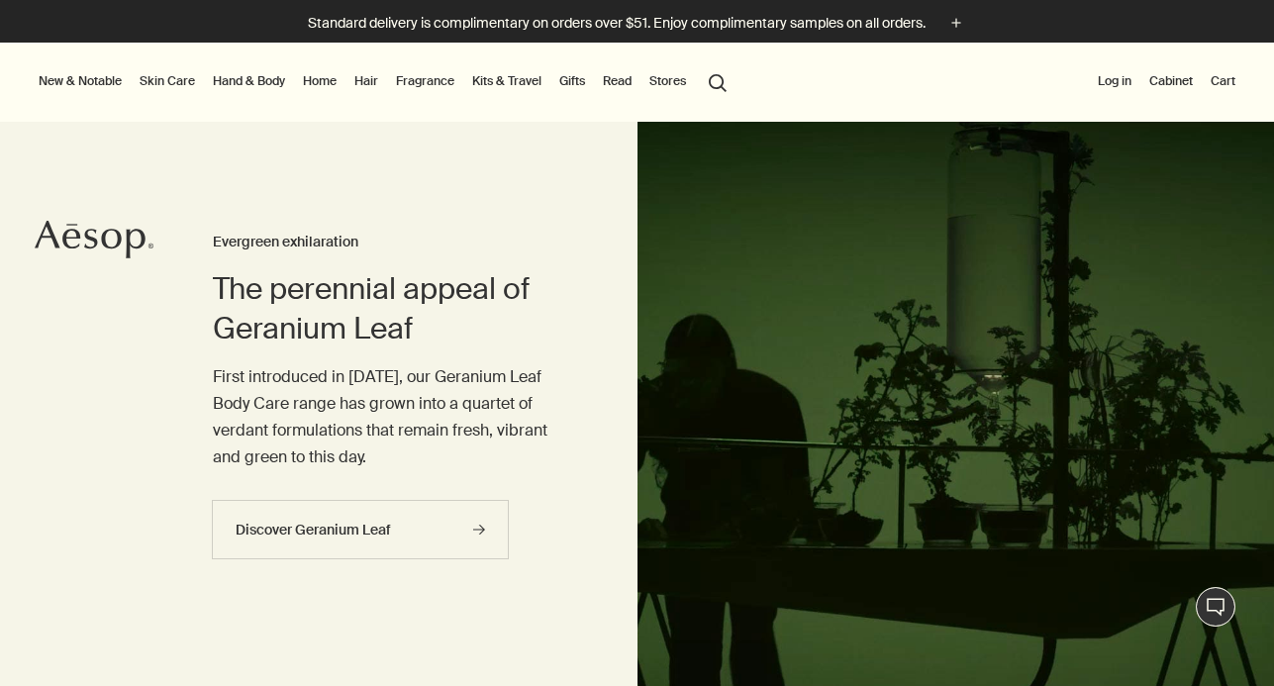
scroll to position [7, 0]
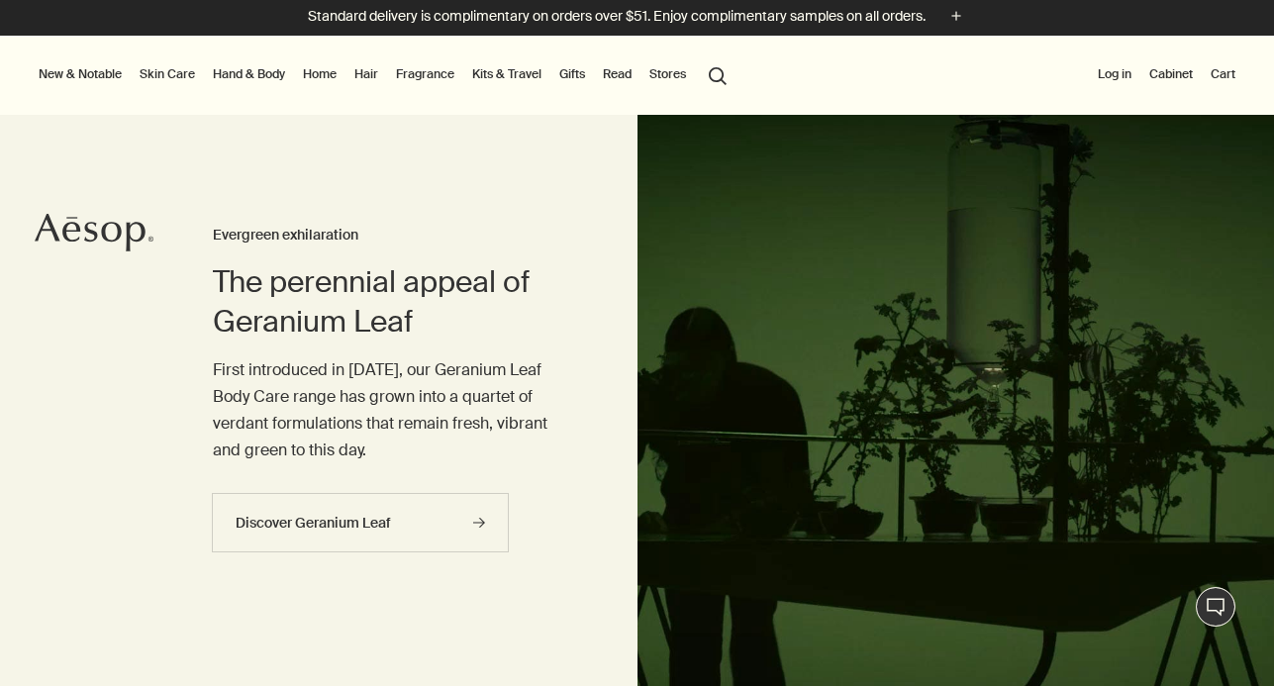
click at [436, 68] on link "Fragrance" at bounding box center [425, 74] width 66 height 24
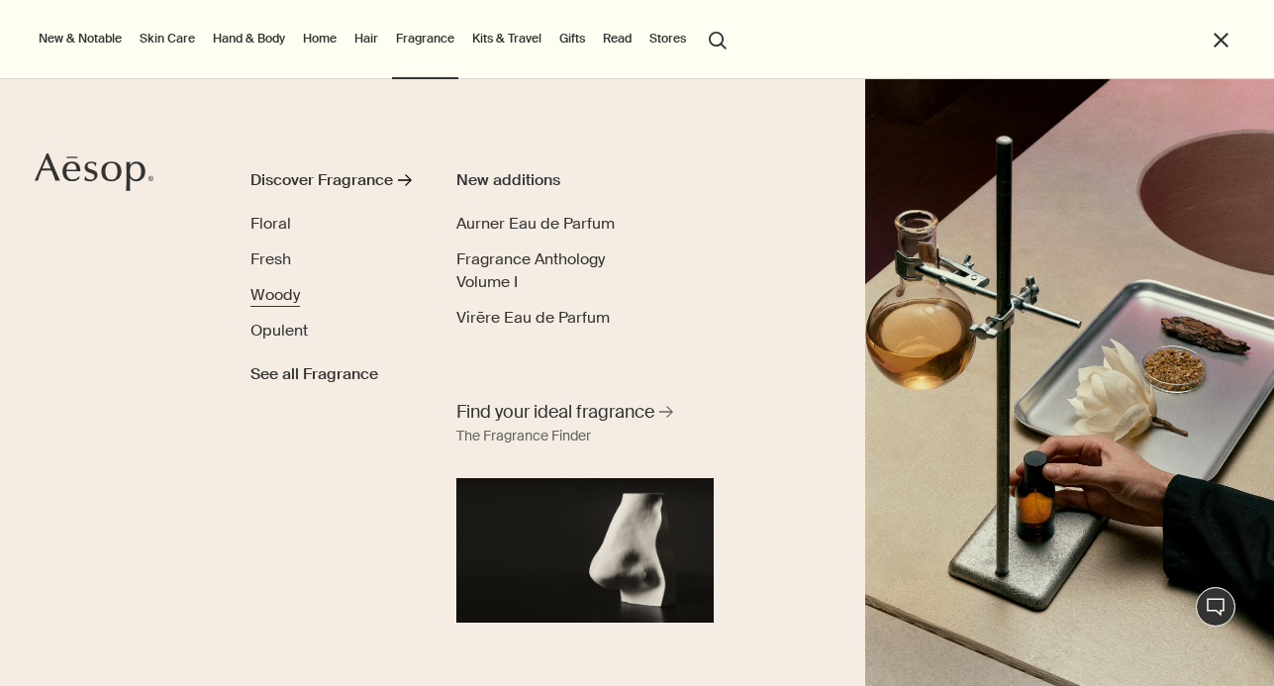
click at [286, 299] on span "Woody" at bounding box center [275, 294] width 50 height 21
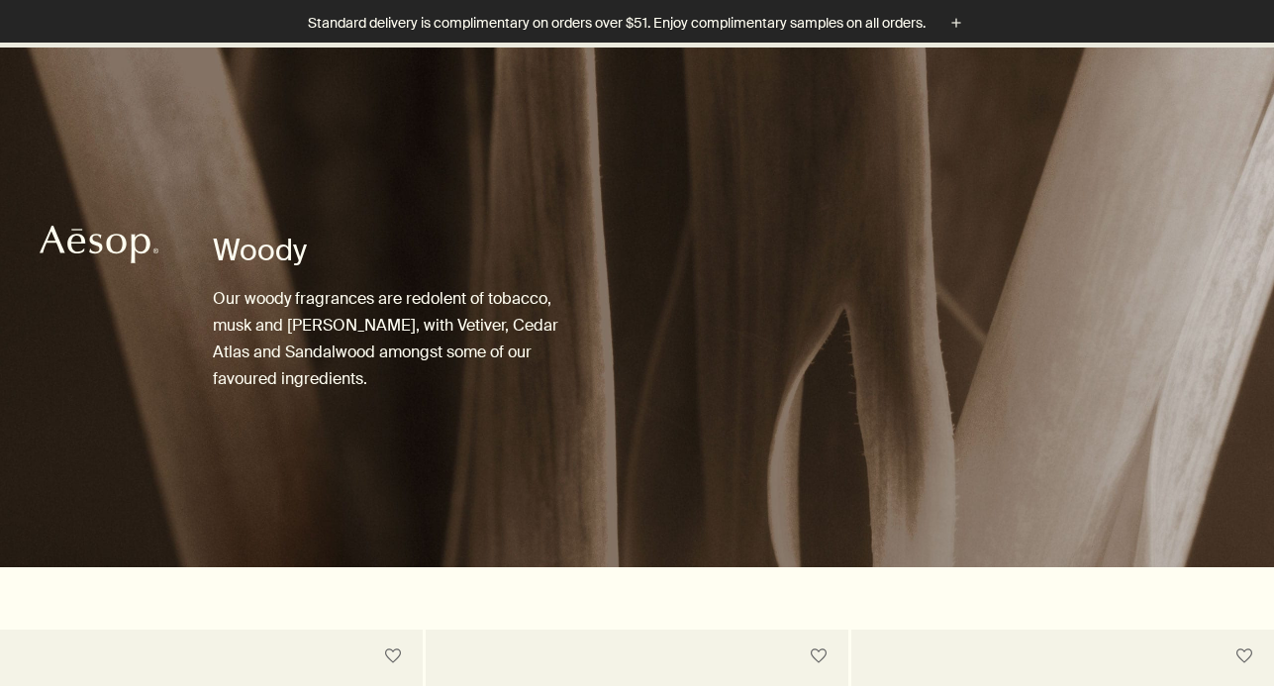
scroll to position [581, 0]
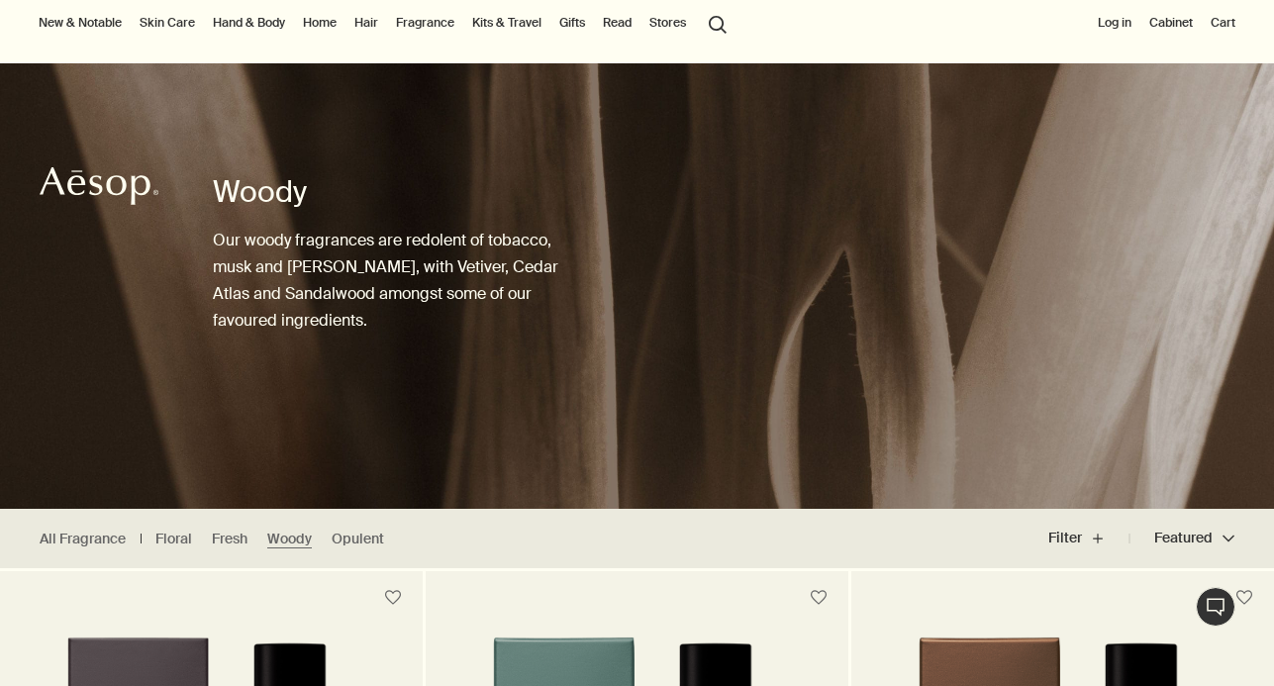
scroll to position [56, 0]
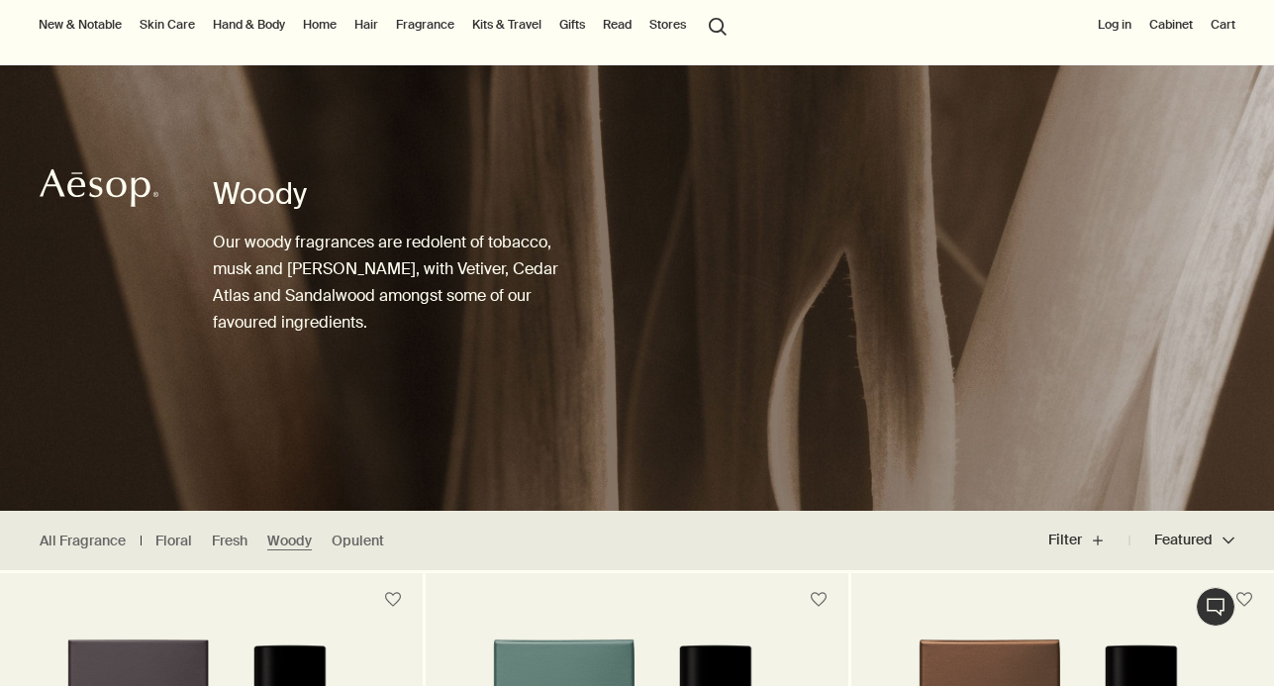
click at [434, 22] on link "Fragrance" at bounding box center [425, 25] width 66 height 24
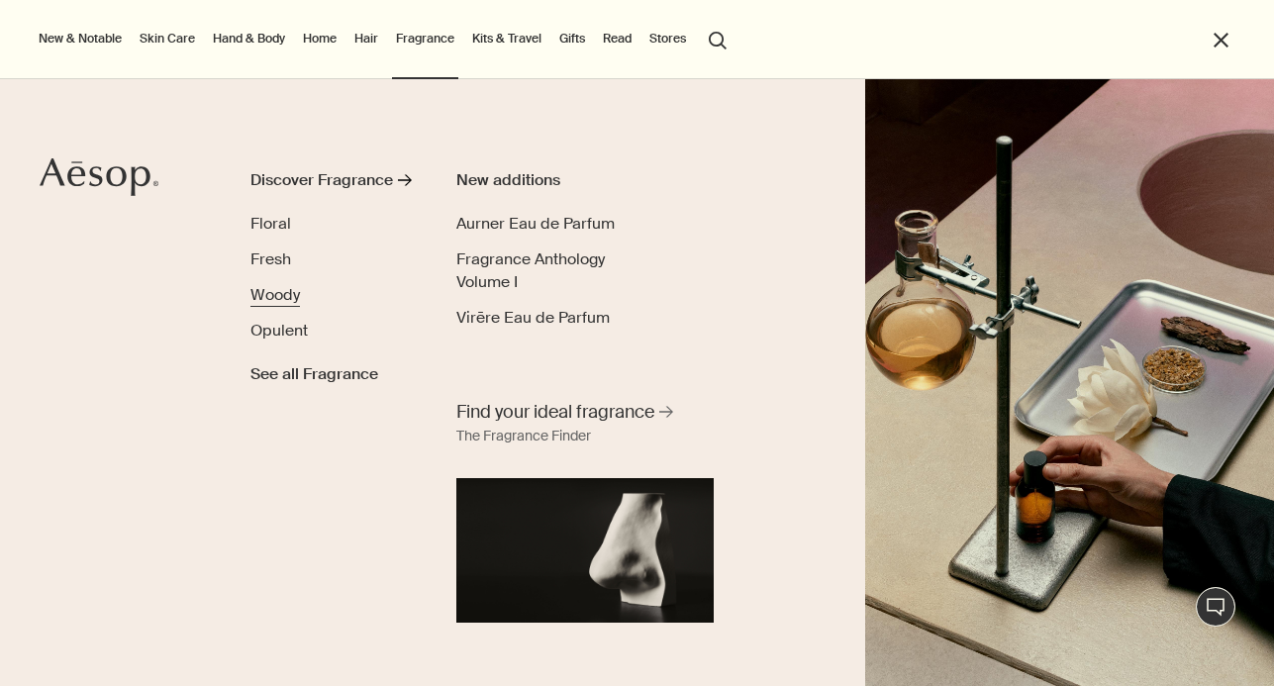
click at [293, 303] on span "Woody" at bounding box center [275, 294] width 50 height 21
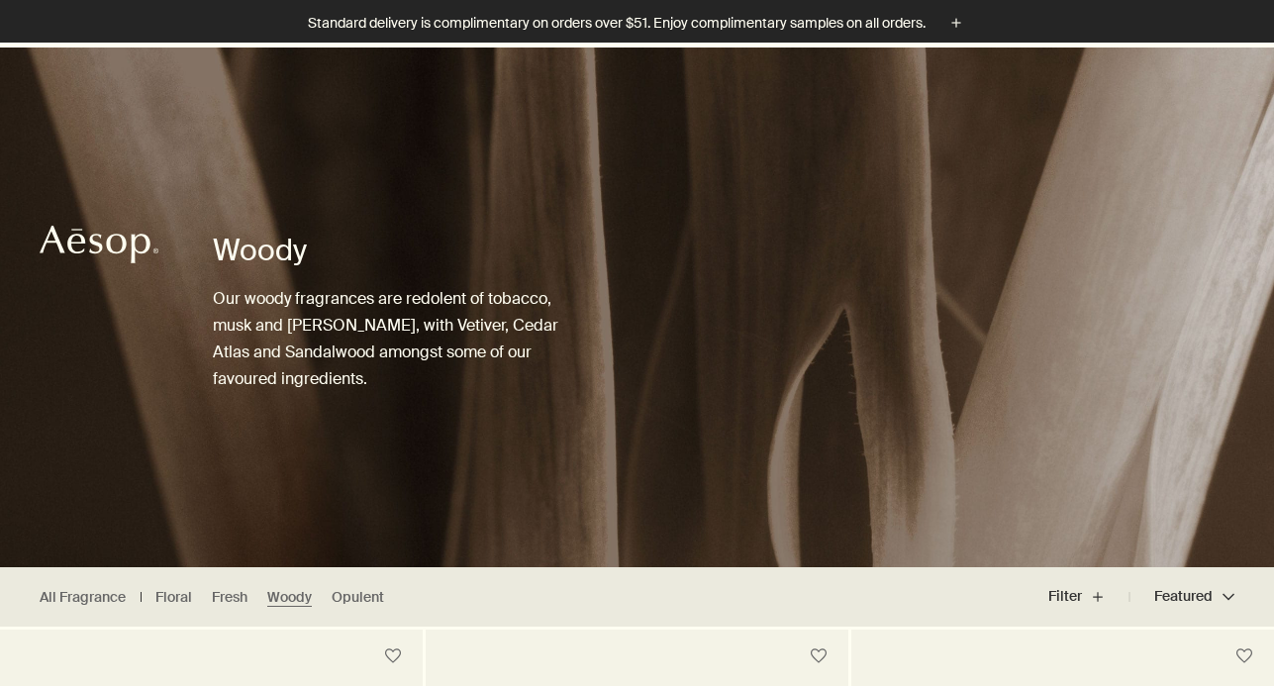
scroll to position [270, 0]
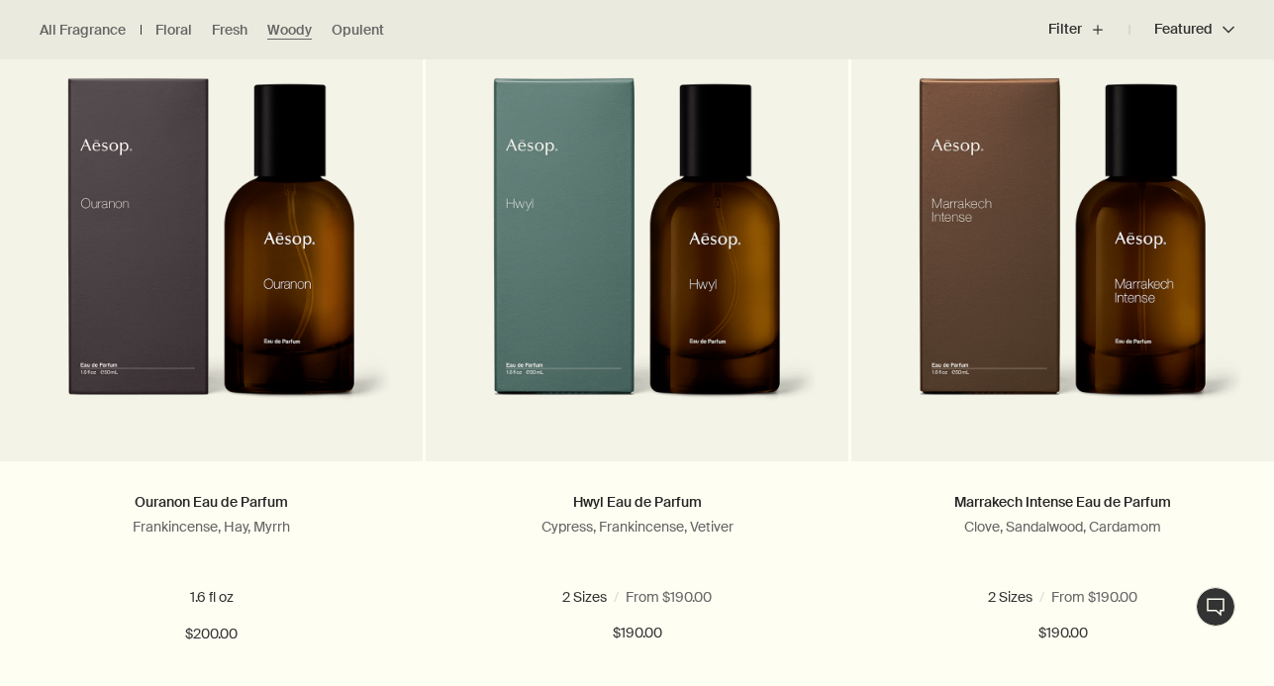
scroll to position [827, 0]
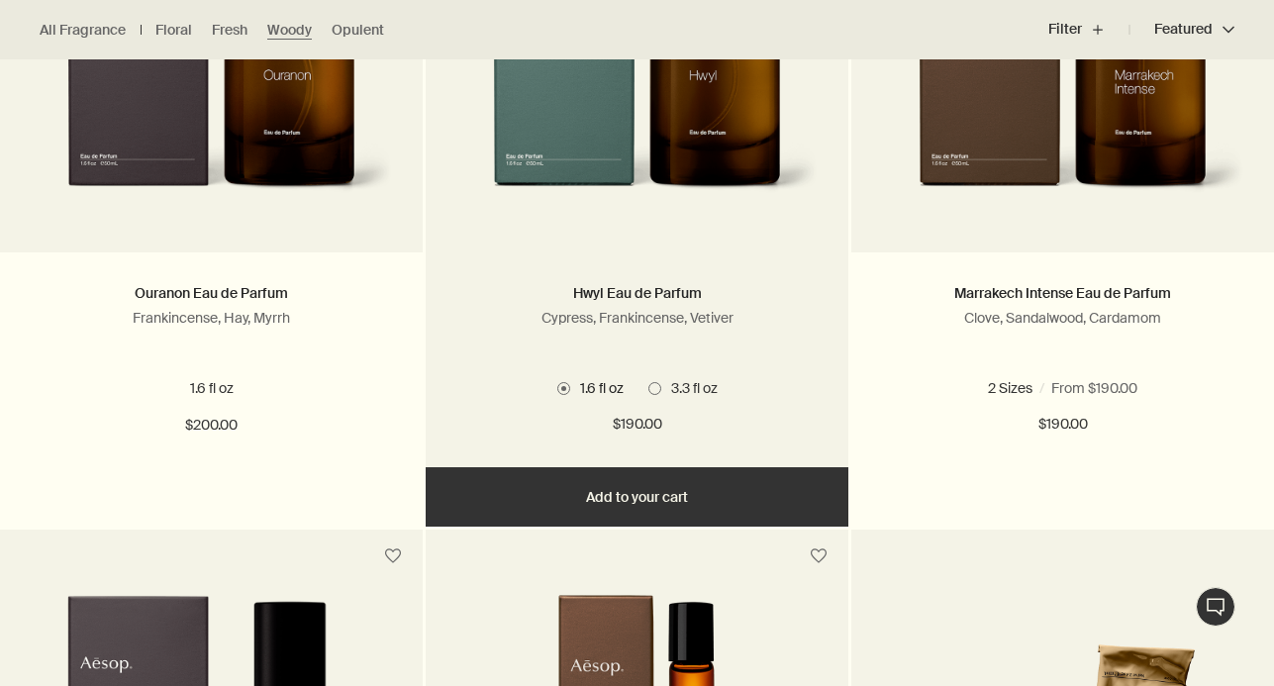
click at [654, 391] on span at bounding box center [654, 388] width 13 height 13
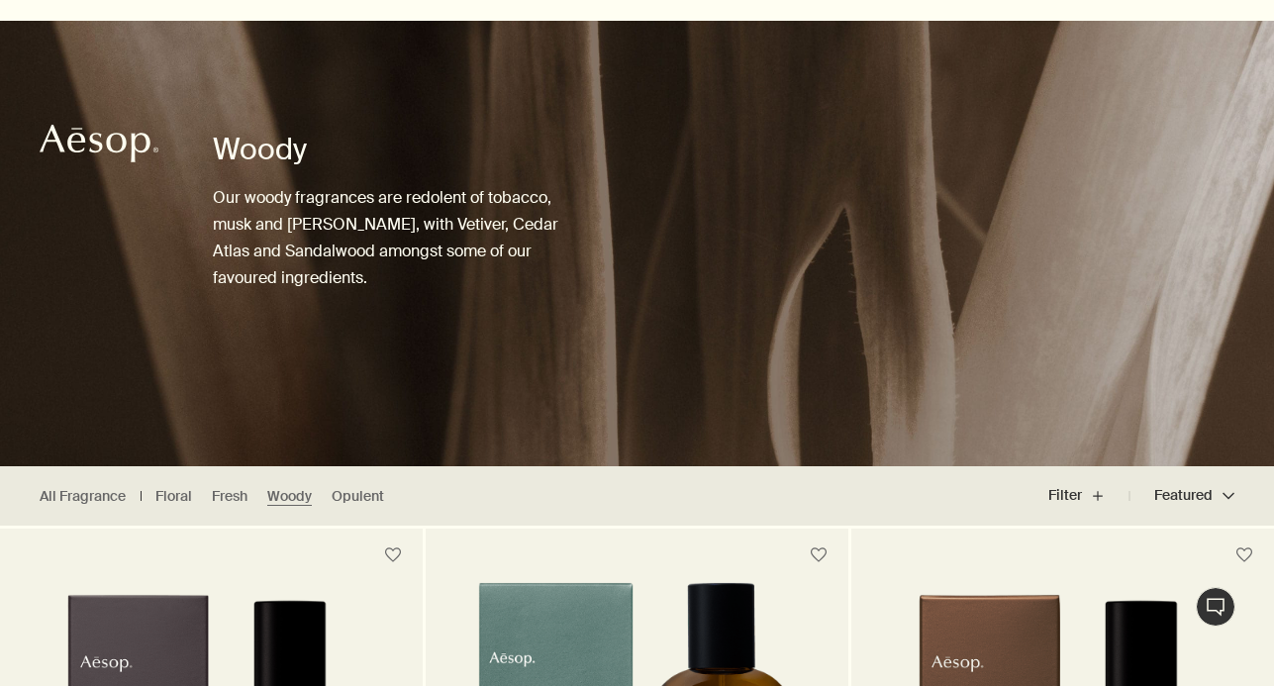
scroll to position [102, 0]
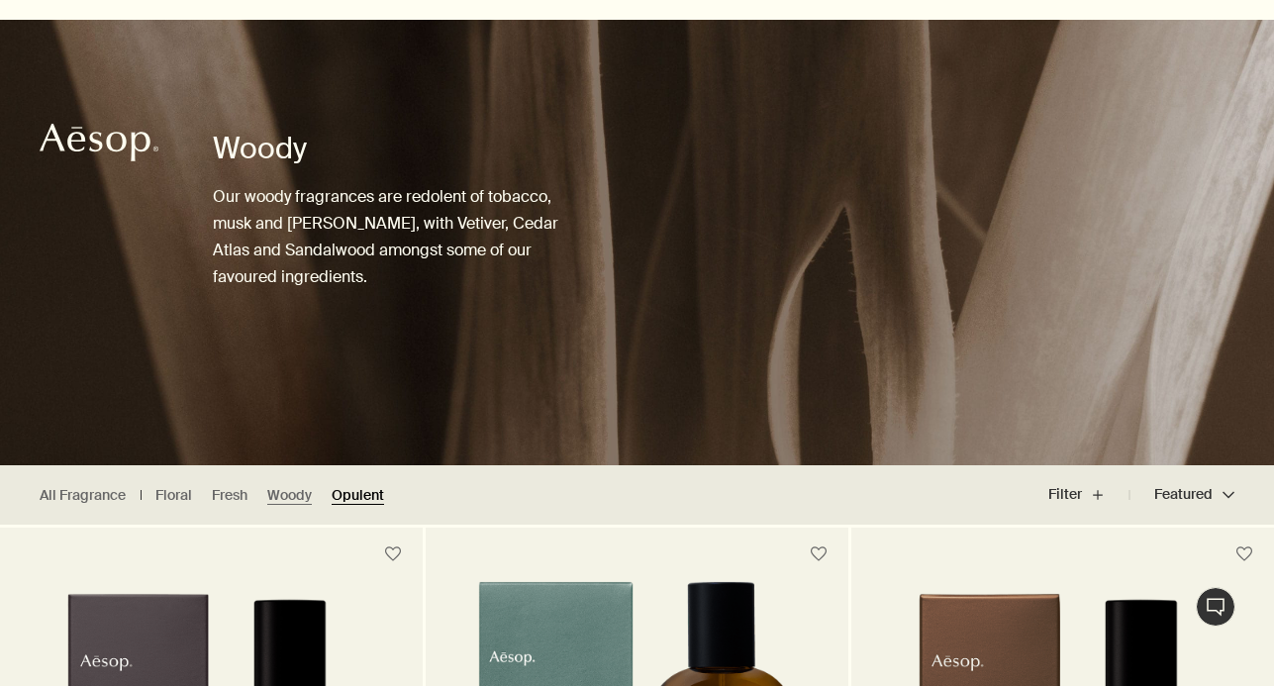
click at [366, 496] on link "Opulent" at bounding box center [358, 495] width 52 height 19
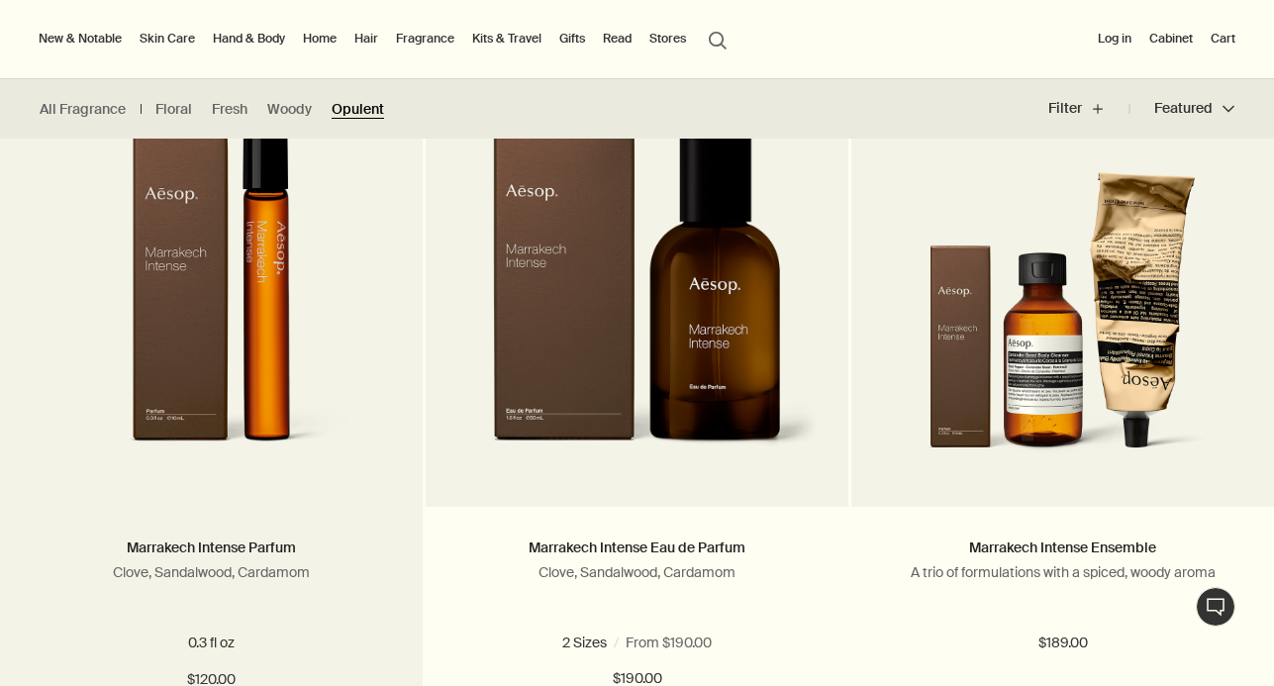
scroll to position [571, 0]
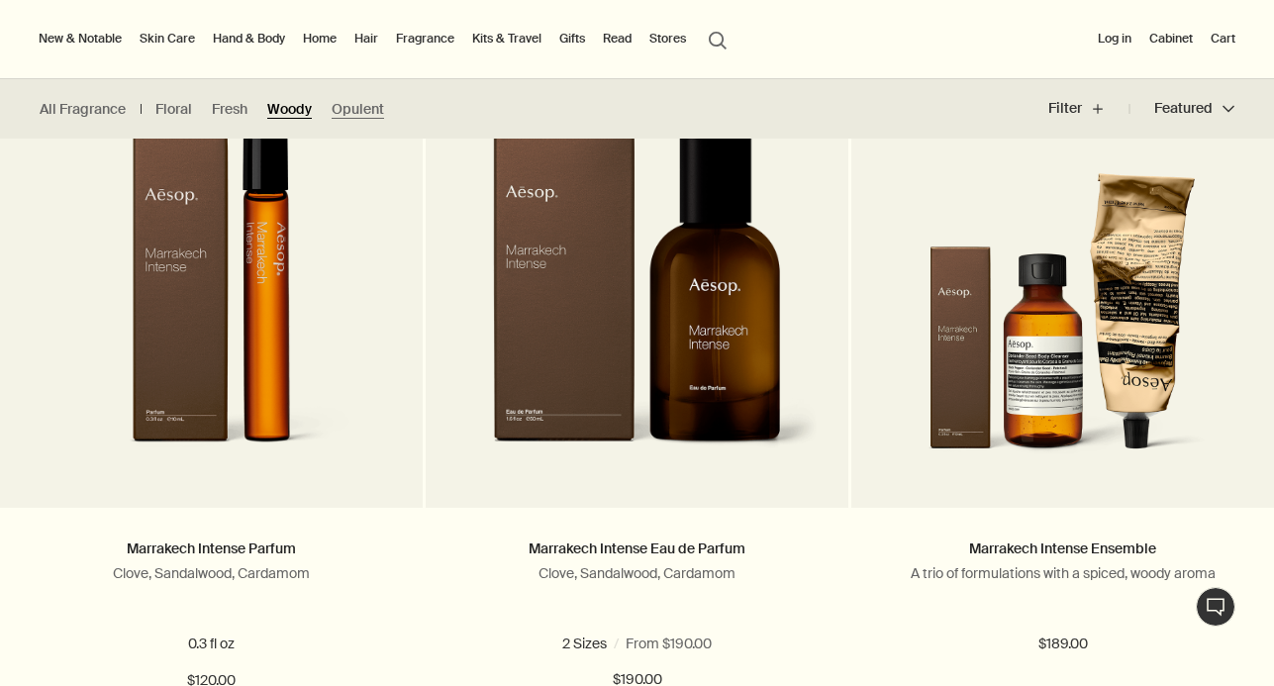
click at [295, 107] on link "Woody" at bounding box center [289, 109] width 45 height 19
